Goal: Task Accomplishment & Management: Manage account settings

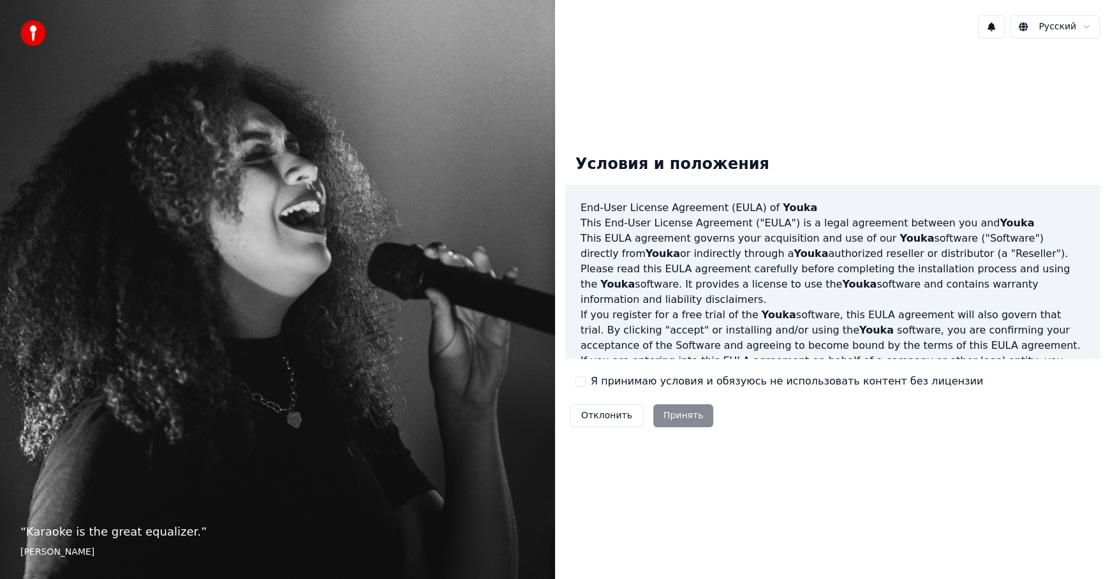
click at [587, 371] on div "Условия и положения End-User License Agreement (EULA) of Youka This End-User Li…" at bounding box center [832, 288] width 535 height 288
click at [581, 379] on button "Я принимаю условия и обязуюсь не использовать контент без лицензии" at bounding box center [580, 381] width 10 height 10
click at [690, 414] on button "Принять" at bounding box center [683, 415] width 61 height 23
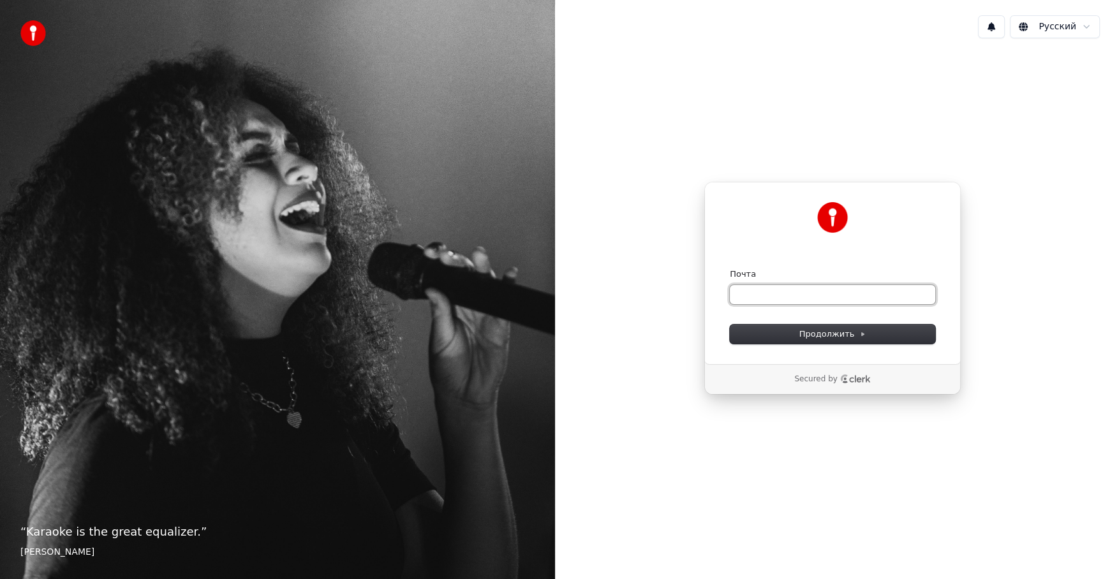
click at [785, 298] on input "Почта" at bounding box center [832, 294] width 205 height 19
click at [778, 309] on form "**********" at bounding box center [832, 306] width 205 height 75
click at [812, 295] on input "**********" at bounding box center [832, 294] width 205 height 19
click at [730, 269] on button "submit" at bounding box center [730, 269] width 0 height 0
type input "**********"
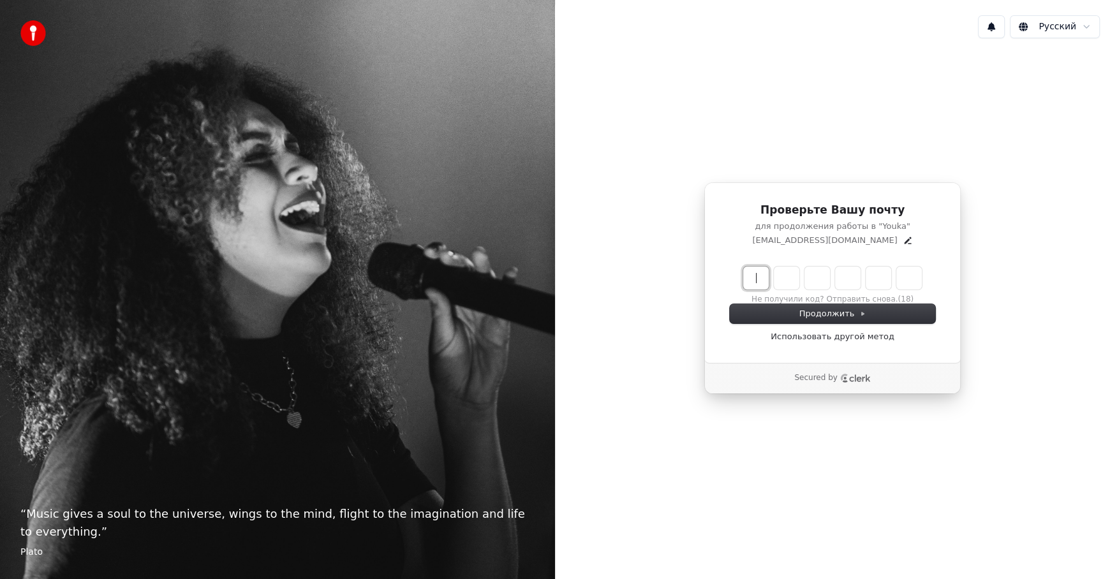
click at [760, 279] on input "Enter verification code" at bounding box center [845, 278] width 204 height 23
type input "******"
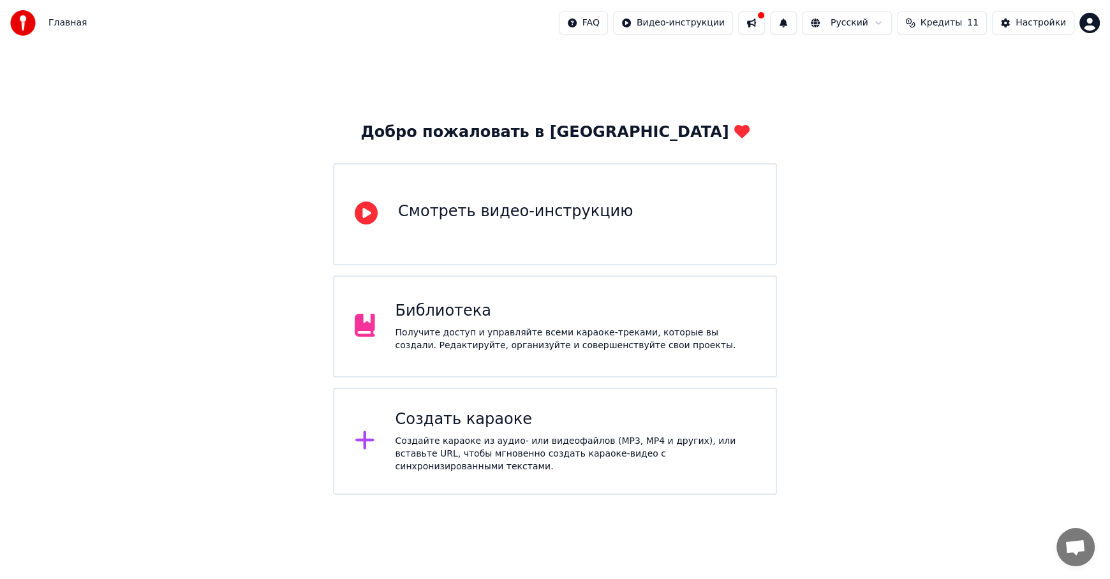
click at [508, 342] on div "Получите доступ и управляйте всеми караоке-треками, которые вы создали. Редакти…" at bounding box center [576, 340] width 360 height 26
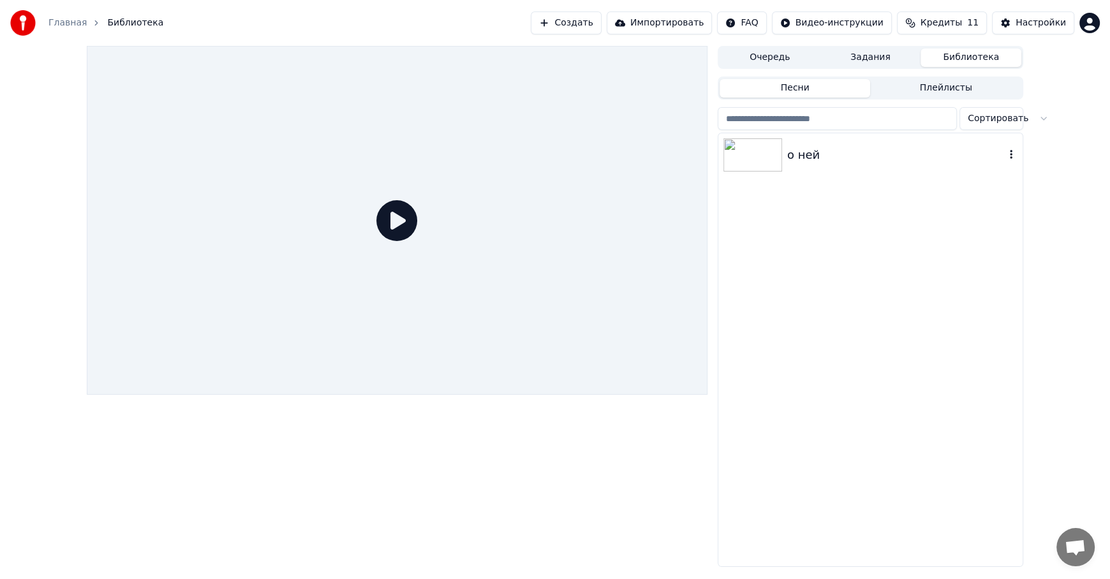
click at [773, 156] on img at bounding box center [752, 154] width 59 height 33
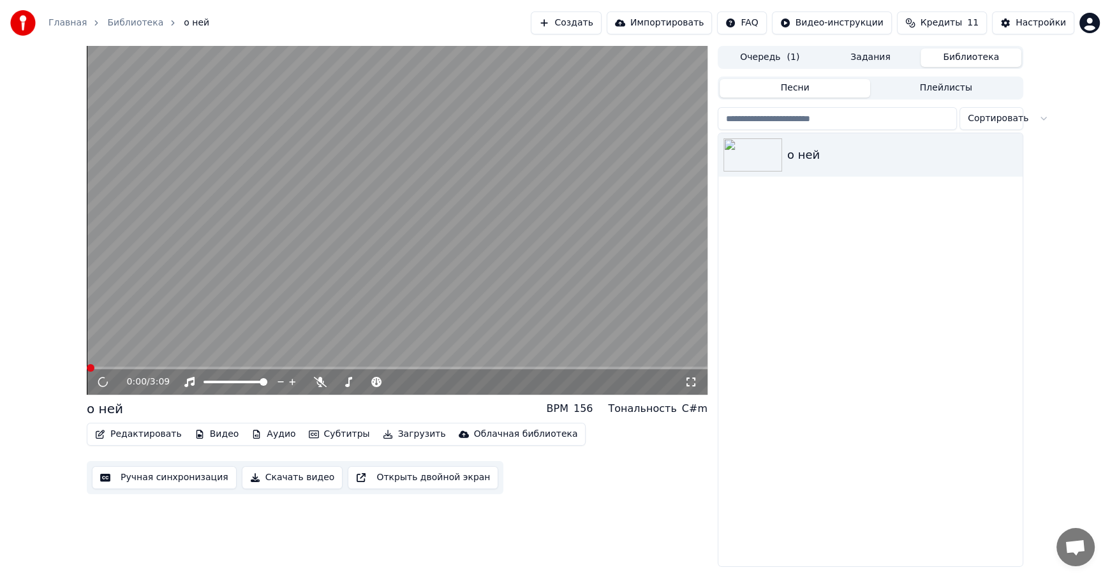
click at [415, 268] on video at bounding box center [397, 220] width 621 height 349
click at [357, 378] on div at bounding box center [378, 382] width 103 height 13
click at [366, 381] on span at bounding box center [366, 382] width 8 height 8
drag, startPoint x: 253, startPoint y: 380, endPoint x: 236, endPoint y: 380, distance: 16.6
click at [236, 380] on div at bounding box center [247, 382] width 103 height 13
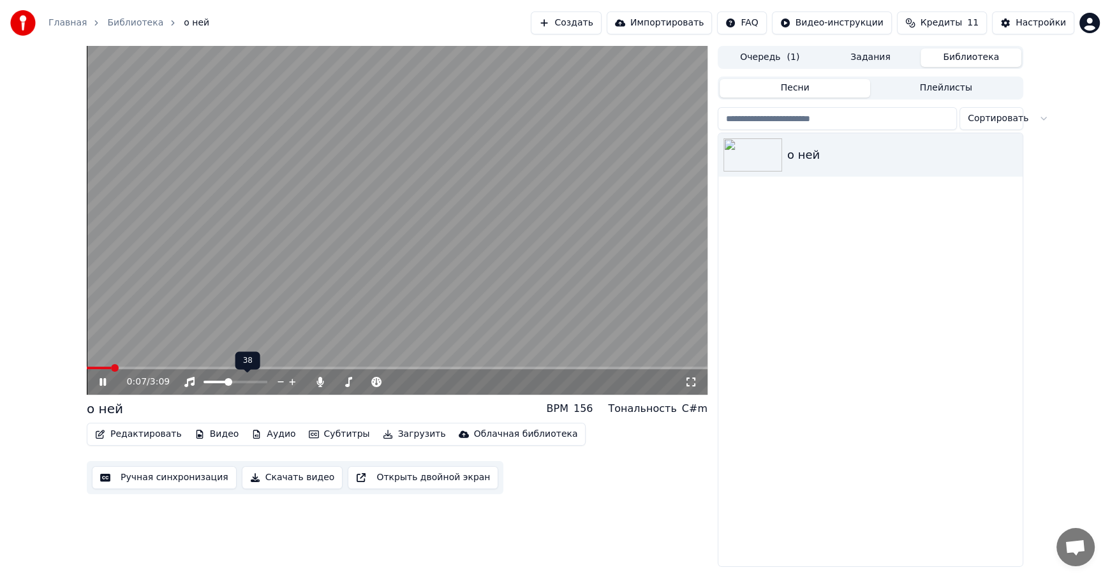
click at [226, 381] on span at bounding box center [229, 382] width 8 height 8
drag, startPoint x: 372, startPoint y: 381, endPoint x: 396, endPoint y: 380, distance: 24.2
click at [401, 381] on div at bounding box center [378, 382] width 103 height 13
click at [398, 378] on span at bounding box center [394, 382] width 8 height 8
click at [203, 381] on span at bounding box center [207, 382] width 8 height 8
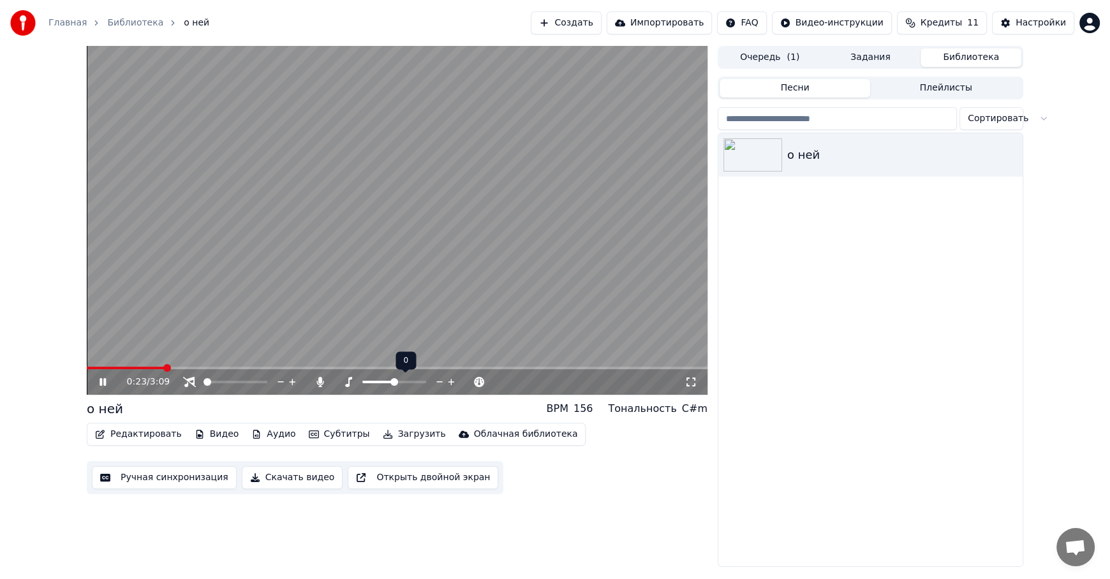
click at [394, 381] on span at bounding box center [378, 382] width 32 height 3
drag, startPoint x: 211, startPoint y: 380, endPoint x: 225, endPoint y: 380, distance: 13.4
click at [249, 380] on div at bounding box center [247, 382] width 103 height 13
click at [218, 383] on span at bounding box center [222, 382] width 8 height 8
click at [320, 382] on icon at bounding box center [319, 382] width 7 height 10
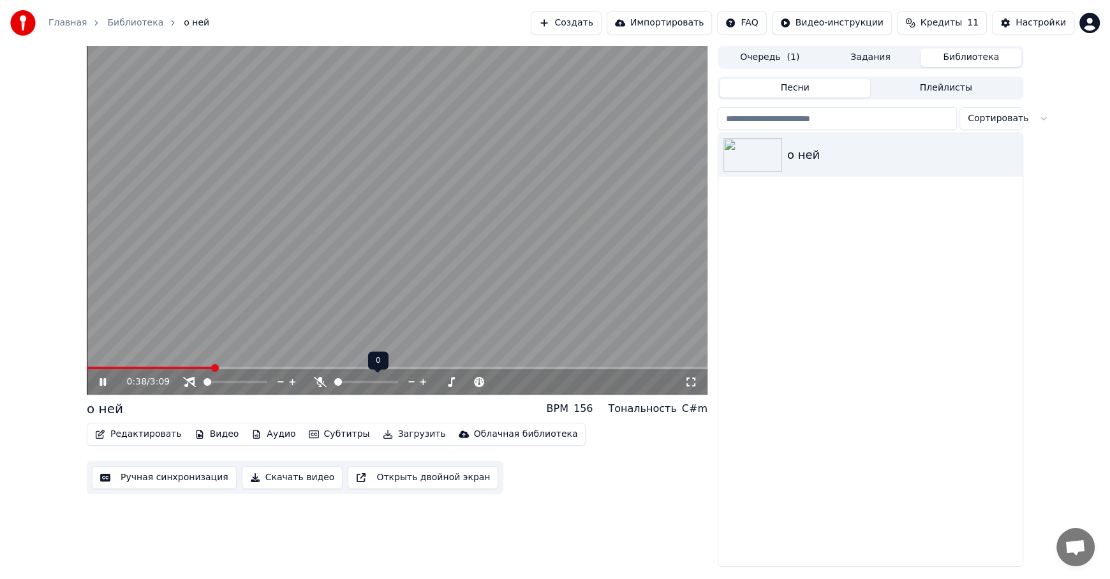
click at [320, 382] on icon at bounding box center [320, 382] width 13 height 10
click at [267, 380] on span at bounding box center [264, 382] width 8 height 8
click at [398, 380] on span at bounding box center [394, 382] width 8 height 8
click at [191, 367] on span at bounding box center [195, 368] width 8 height 8
click at [398, 380] on span at bounding box center [394, 382] width 8 height 8
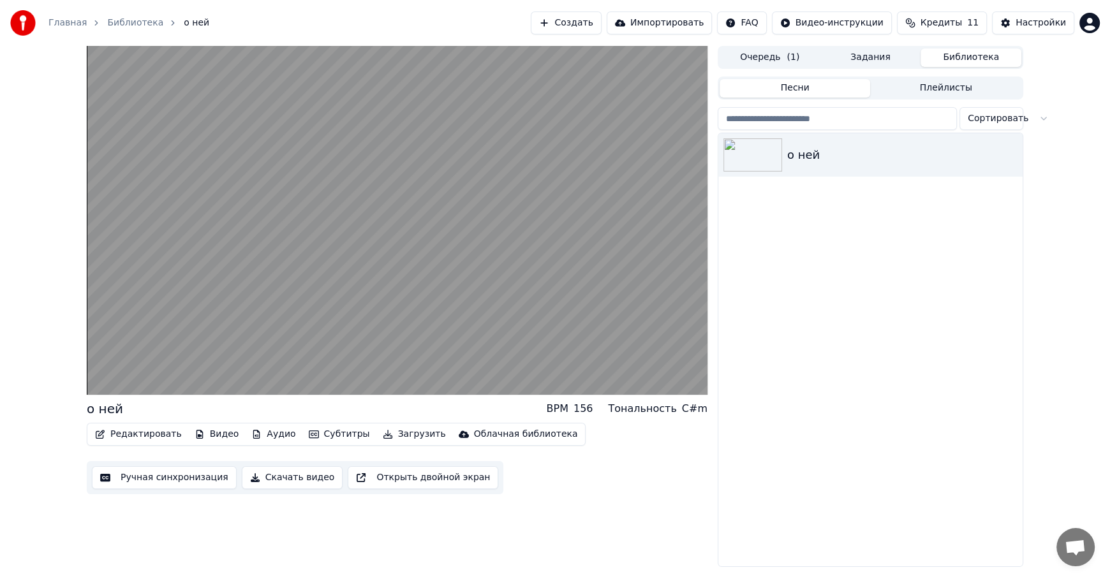
click at [372, 422] on div "о ней BPM 156 Тональность C#m Редактировать Видео Аудио Субтитры Загрузить Обла…" at bounding box center [397, 447] width 621 height 94
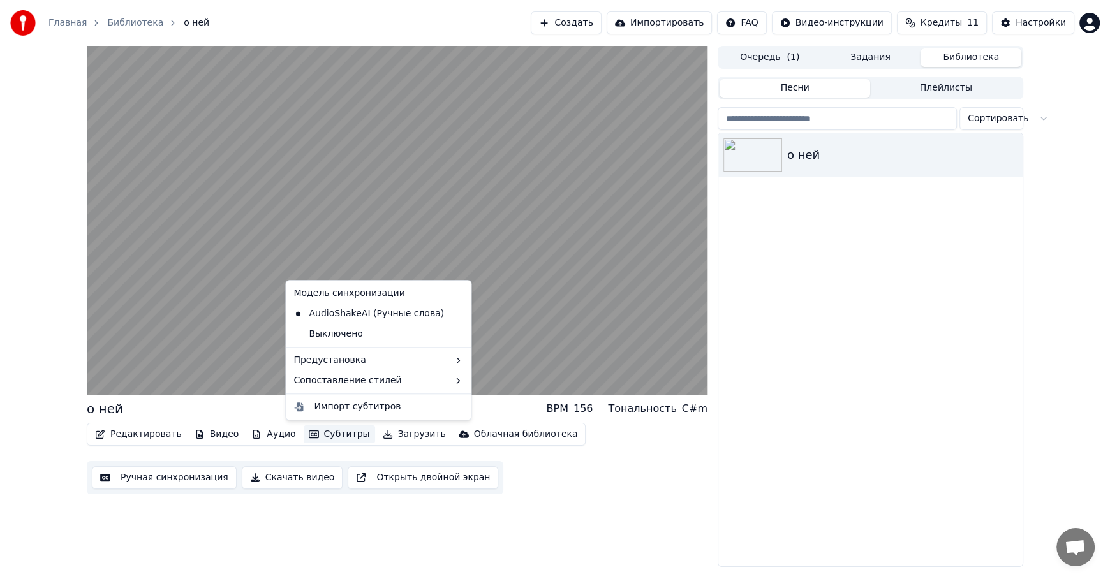
click at [309, 431] on icon "button" at bounding box center [314, 435] width 10 height 8
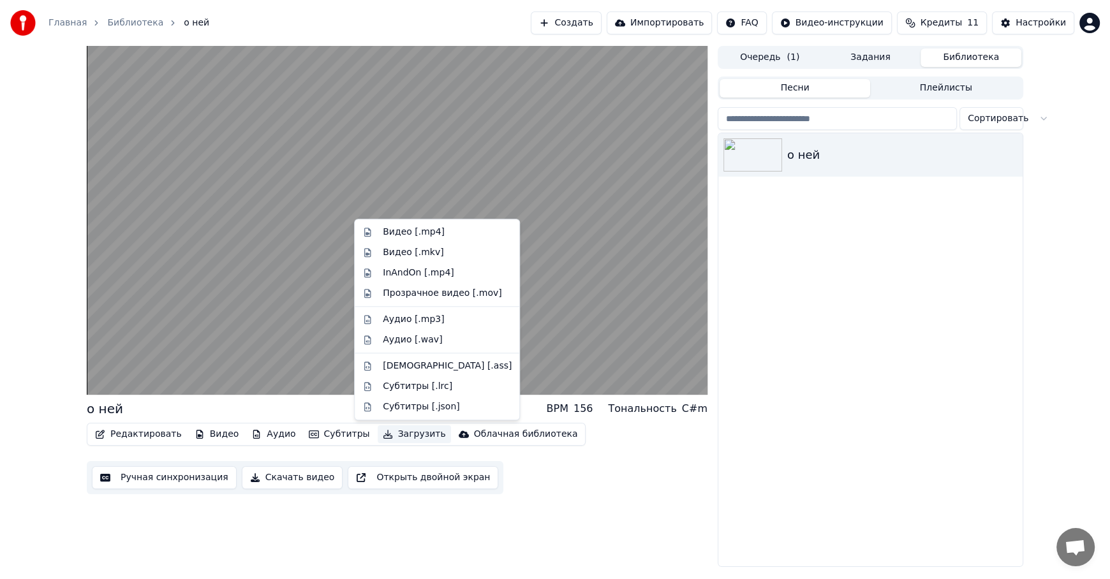
click at [528, 505] on div "о ней BPM 156 Тональность C#m Редактировать Видео Аудио Субтитры Загрузить Обла…" at bounding box center [397, 306] width 621 height 521
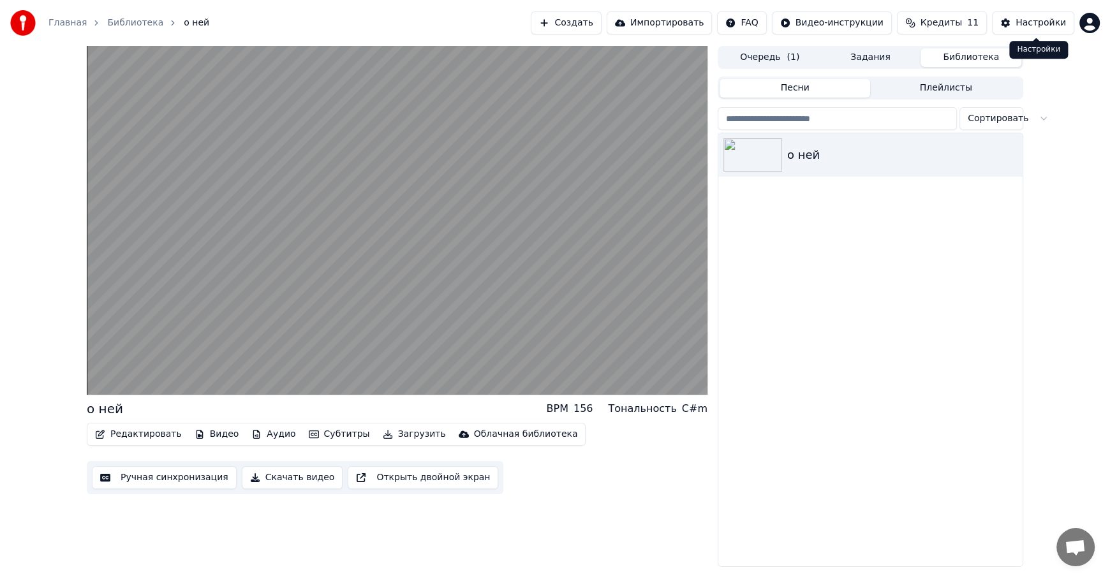
click at [1028, 18] on div "Настройки" at bounding box center [1041, 23] width 50 height 13
